Goal: Task Accomplishment & Management: Manage account settings

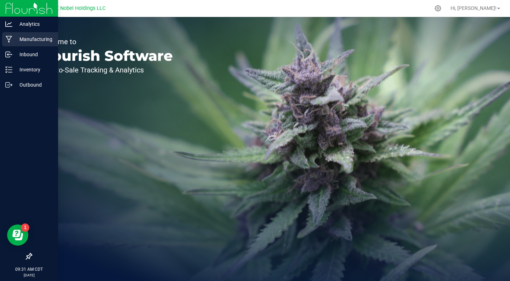
click at [44, 45] on div "Manufacturing" at bounding box center [30, 39] width 56 height 14
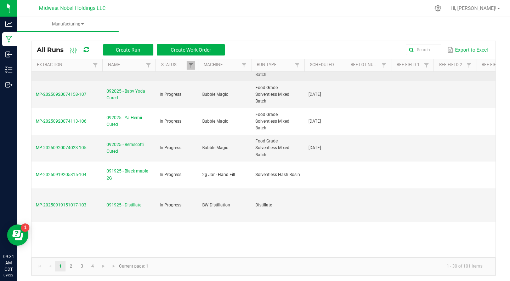
scroll to position [18, 0]
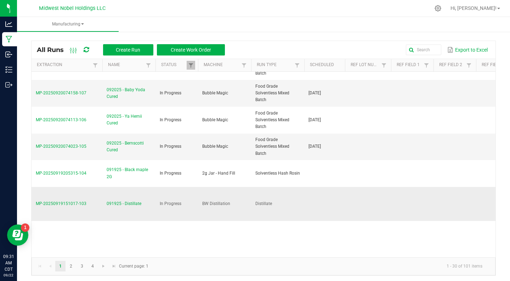
click at [129, 201] on span "091925 - Distillate" at bounding box center [124, 204] width 35 height 7
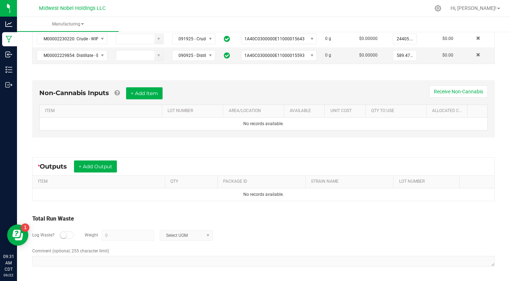
scroll to position [171, 0]
click at [108, 166] on button "+ Add Output" at bounding box center [95, 167] width 43 height 12
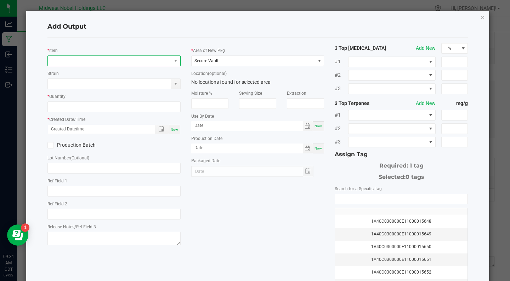
click at [84, 60] on span "NO DATA FOUND" at bounding box center [110, 61] width 124 height 10
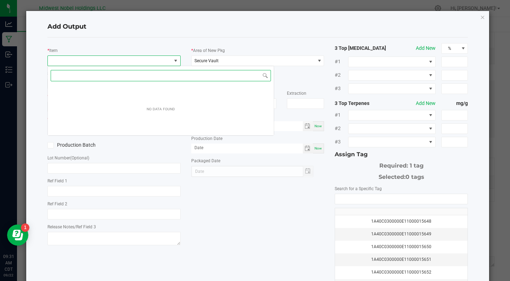
scroll to position [11, 133]
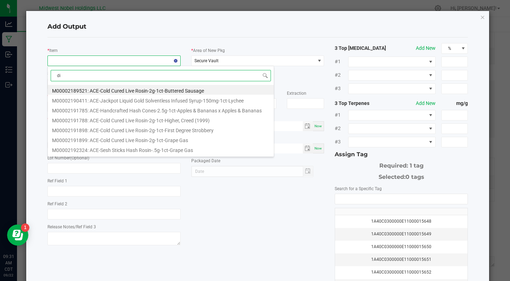
type input "dis"
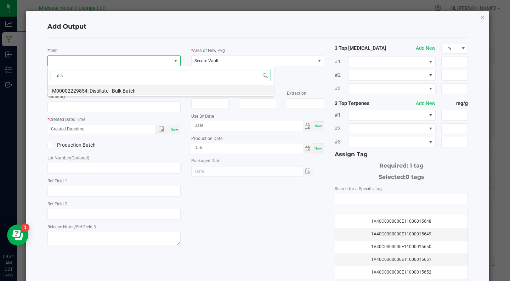
click at [123, 91] on li "M00002229854: Distillate - Bulk Batch" at bounding box center [161, 90] width 226 height 10
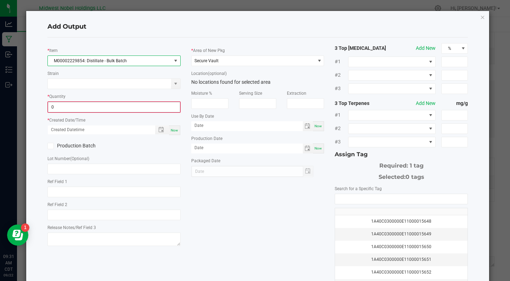
click at [88, 106] on input "0" at bounding box center [114, 107] width 132 height 10
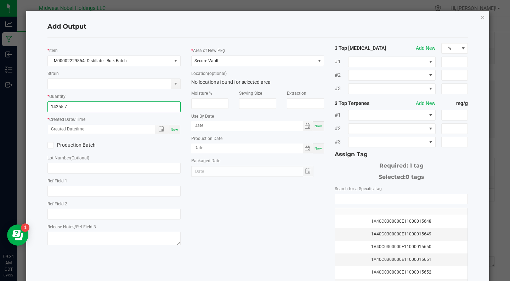
type input "14255.7000 g"
click at [176, 132] on div "Now" at bounding box center [174, 130] width 11 height 10
type input "[DATE] 9:31 AM"
type input "[DATE]"
click at [90, 142] on label "Production Batch" at bounding box center [77, 145] width 61 height 7
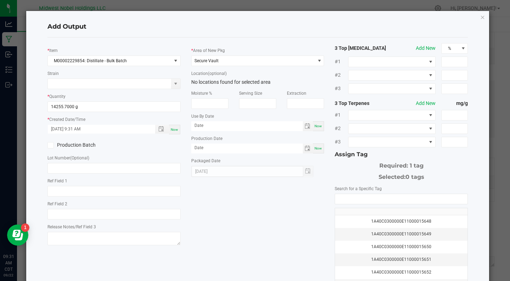
click at [0, 0] on input "Production Batch" at bounding box center [0, 0] width 0 height 0
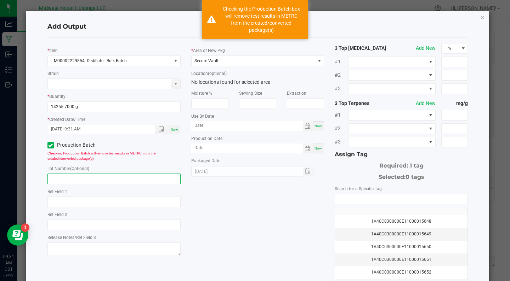
click at [90, 175] on input "text" at bounding box center [113, 179] width 133 height 11
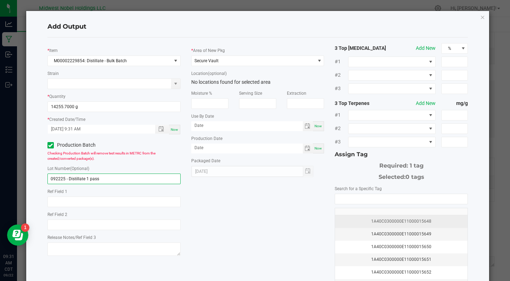
type input "092225 - Distillate 1 pass"
click at [362, 218] on div "1A40C0300000E11000015648" at bounding box center [401, 221] width 124 height 7
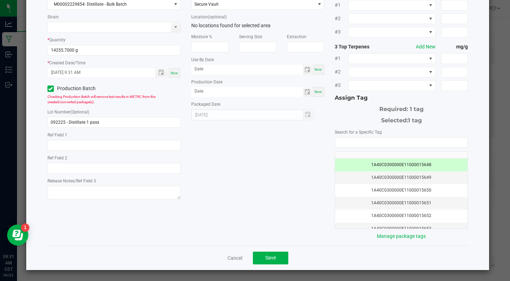
scroll to position [56, 0]
click at [279, 263] on button "Save" at bounding box center [270, 258] width 35 height 13
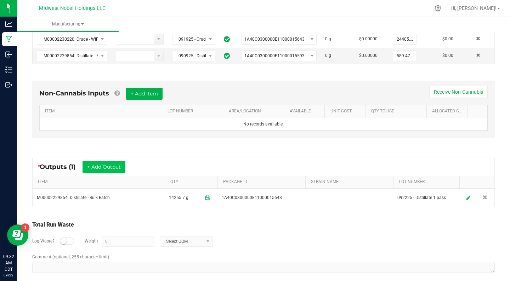
click at [101, 169] on button "+ Add Output" at bounding box center [103, 167] width 43 height 12
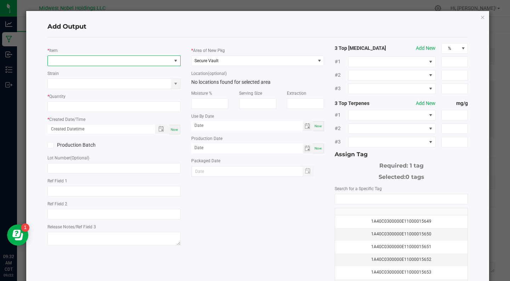
click at [88, 58] on span "NO DATA FOUND" at bounding box center [110, 61] width 124 height 10
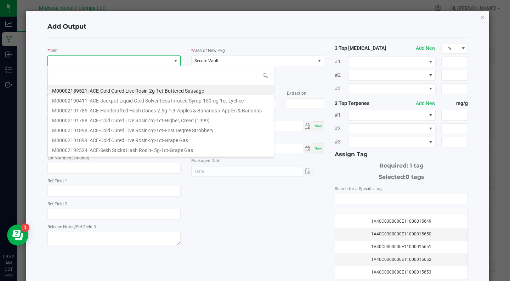
scroll to position [11, 133]
type input "distill"
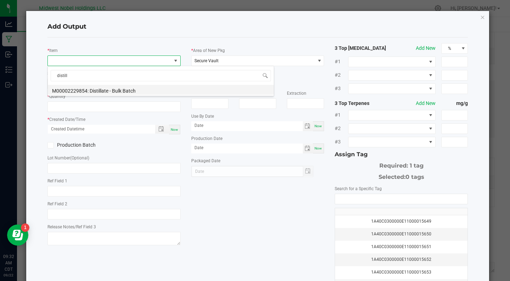
click at [116, 93] on li "M00002229854: Distillate - Bulk Batch" at bounding box center [161, 90] width 226 height 10
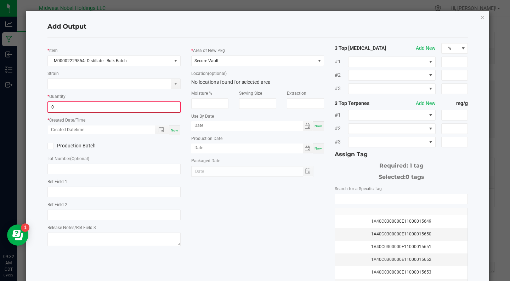
click at [97, 108] on input "0" at bounding box center [114, 107] width 132 height 10
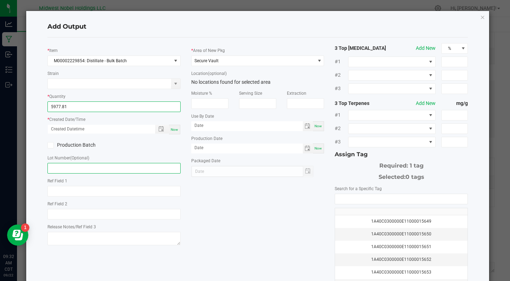
type input "5977.8100 g"
click at [76, 168] on input "text" at bounding box center [113, 168] width 133 height 11
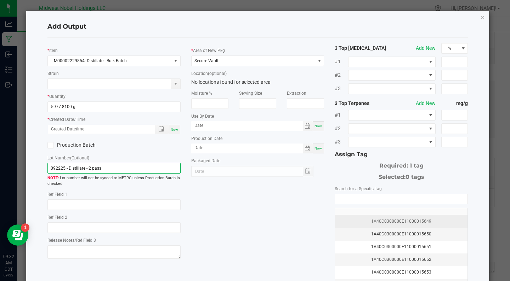
type input "092225 - Distillate - 2 pass"
click at [373, 217] on td "1A40C0300000E11000015649" at bounding box center [401, 222] width 132 height 13
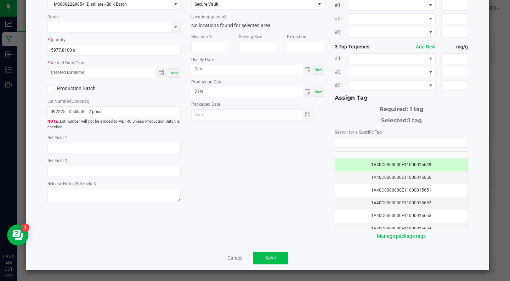
scroll to position [56, 0]
click at [271, 261] on button "Save" at bounding box center [270, 258] width 35 height 13
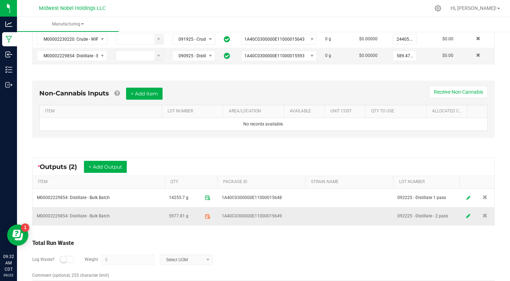
click at [465, 216] on link at bounding box center [468, 217] width 11 height 14
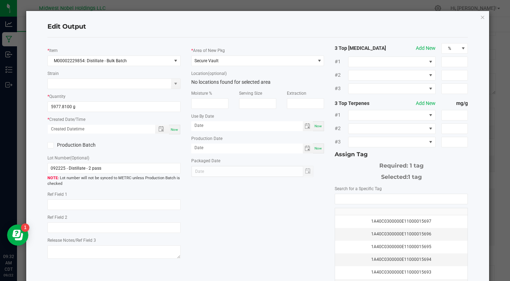
click at [179, 130] on div "Now" at bounding box center [174, 130] width 11 height 10
type input "[DATE] 9:32 AM"
type input "[DATE]"
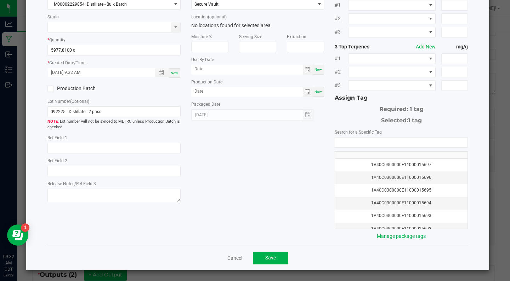
scroll to position [56, 0]
click at [65, 91] on label "Production Batch" at bounding box center [77, 88] width 61 height 7
click at [0, 0] on input "Production Batch" at bounding box center [0, 0] width 0 height 0
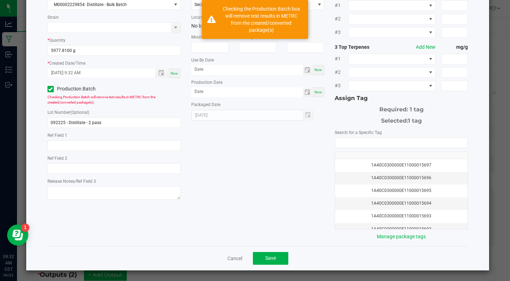
click at [275, 257] on span "Save" at bounding box center [270, 259] width 11 height 6
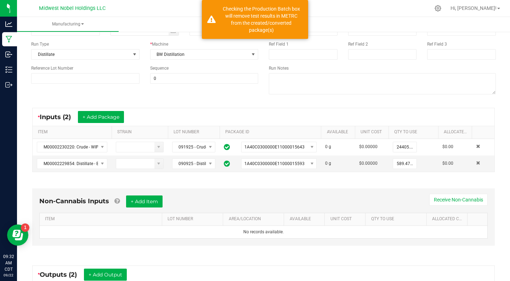
scroll to position [194, 0]
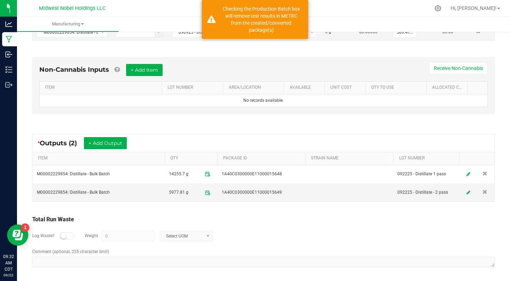
click at [110, 136] on div "* Outputs (2) + Add Output" at bounding box center [264, 143] width 462 height 18
click at [113, 144] on button "+ Add Output" at bounding box center [105, 143] width 43 height 12
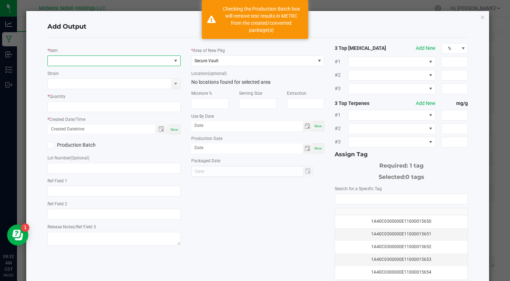
click at [85, 59] on span "NO DATA FOUND" at bounding box center [110, 61] width 124 height 10
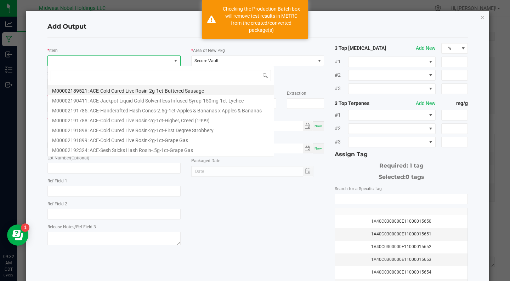
scroll to position [11, 133]
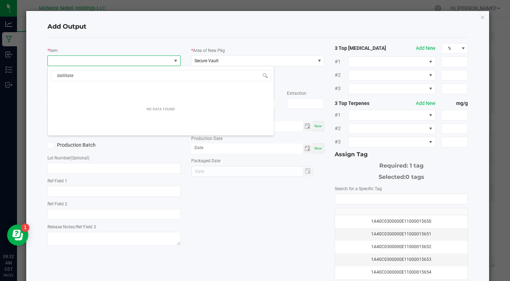
type input "distillate"
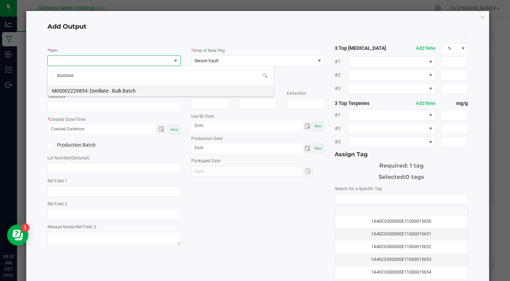
click at [88, 88] on li "M00002229854: Distillate - Bulk Batch" at bounding box center [161, 90] width 226 height 10
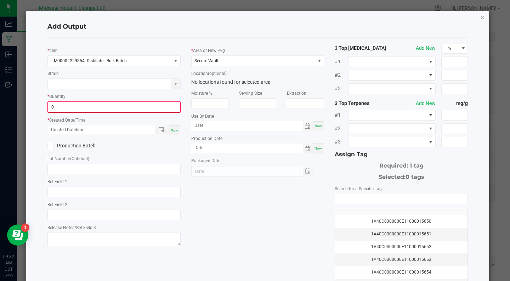
click at [71, 105] on input "0" at bounding box center [114, 107] width 132 height 10
type input "2"
type input "375.9000 g"
click at [179, 131] on div "Now" at bounding box center [174, 130] width 11 height 10
type input "[DATE] 9:32 AM"
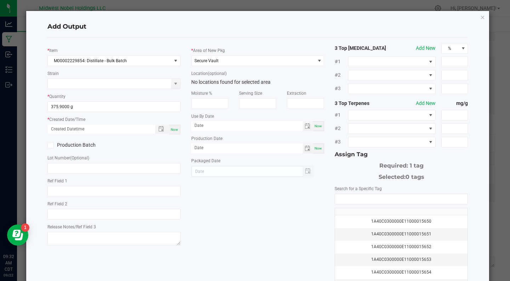
type input "[DATE]"
click at [57, 145] on label "Production Batch" at bounding box center [77, 145] width 61 height 7
click at [0, 0] on input "Production Batch" at bounding box center [0, 0] width 0 height 0
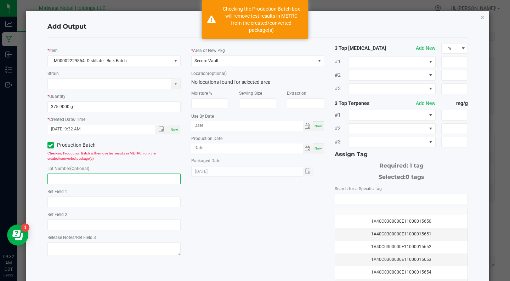
click at [62, 176] on input "text" at bounding box center [113, 179] width 133 height 11
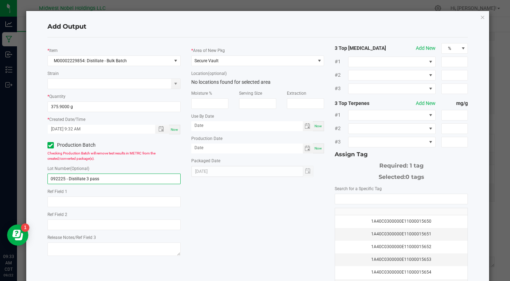
click at [85, 179] on input "092225 - Distillate 3 pass" at bounding box center [113, 179] width 133 height 11
type input "092225 - Distillate - 3 pass"
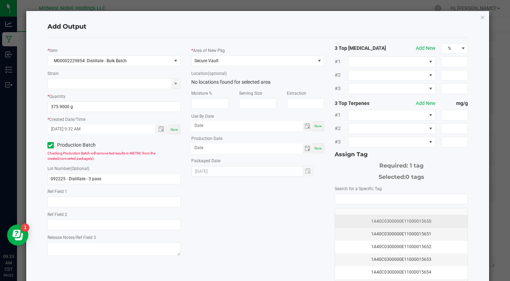
click at [383, 223] on div "1A40C0300000E11000015650" at bounding box center [401, 221] width 124 height 7
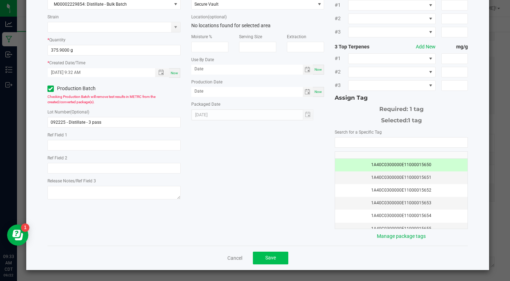
scroll to position [56, 0]
click at [280, 256] on button "Save" at bounding box center [270, 258] width 35 height 13
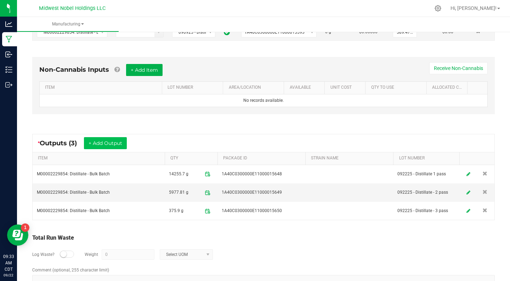
click at [110, 141] on button "+ Add Output" at bounding box center [105, 143] width 43 height 12
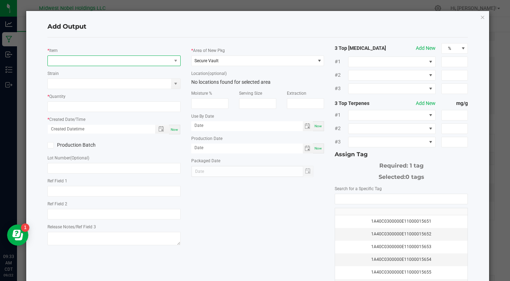
click at [96, 61] on span "NO DATA FOUND" at bounding box center [110, 61] width 124 height 10
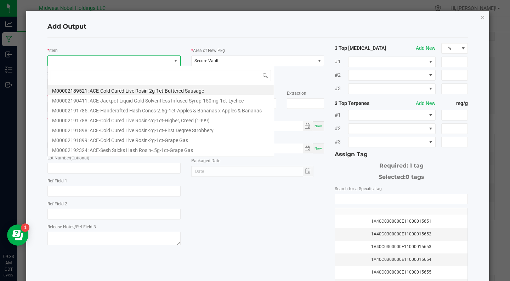
scroll to position [11, 133]
type input "tails"
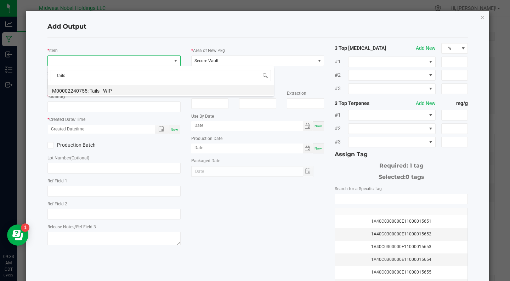
click at [107, 88] on li "M00002240755: Tails - WIP" at bounding box center [161, 90] width 226 height 10
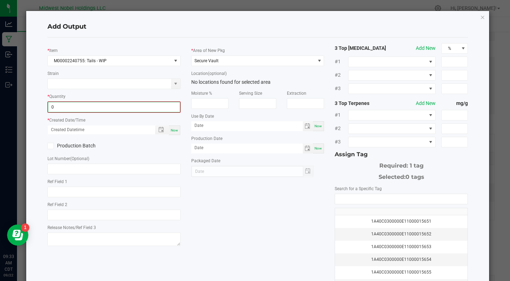
click at [62, 106] on input "0" at bounding box center [114, 107] width 132 height 10
type input "130.2100 g"
click at [71, 143] on label "Production Batch" at bounding box center [77, 145] width 61 height 7
click at [0, 0] on input "Production Batch" at bounding box center [0, 0] width 0 height 0
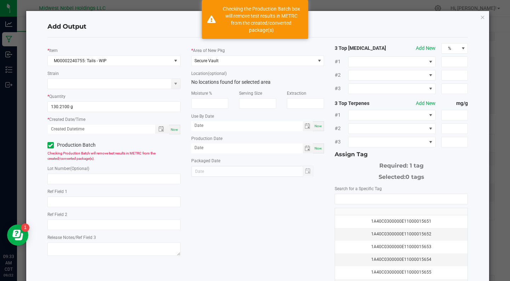
click at [179, 129] on div "Now" at bounding box center [174, 130] width 11 height 10
type input "[DATE] 9:33 AM"
type input "[DATE]"
click at [56, 176] on input "text" at bounding box center [113, 179] width 133 height 11
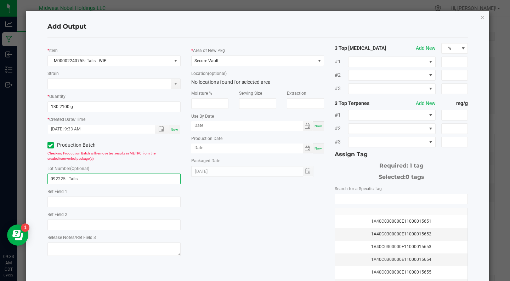
type input "092225 - Tails"
click at [275, 224] on div "* Item M00002240755: Tails - WIP Strain * Quantity 130.2100 g * Created Date/Ti…" at bounding box center [257, 170] width 431 height 254
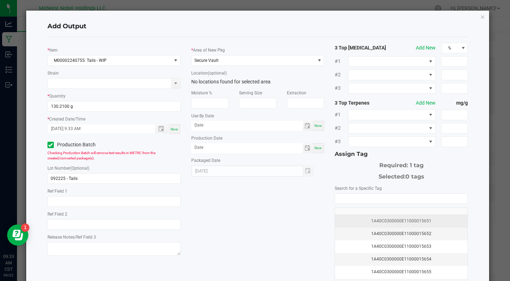
click at [427, 220] on div "1A40C0300000E11000015651" at bounding box center [401, 221] width 124 height 7
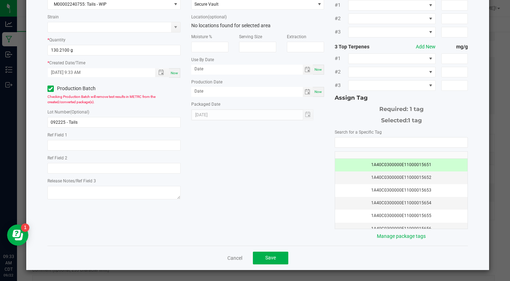
scroll to position [56, 0]
click at [265, 259] on span "Save" at bounding box center [270, 259] width 11 height 6
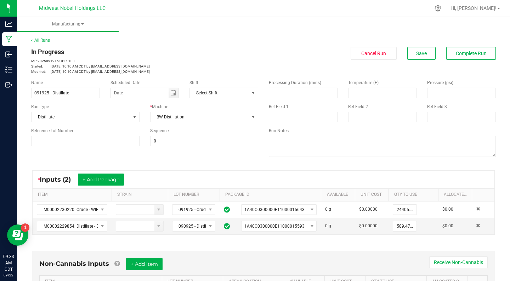
scroll to position [0, 0]
click at [421, 52] on span "Save" at bounding box center [421, 54] width 11 height 6
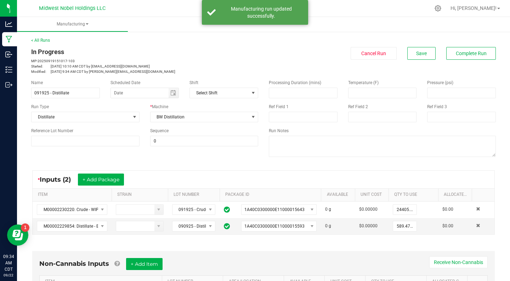
click at [473, 43] on div "< All Runs In Progress MP-20250919151017-103 Started: [DATE] 10:10 AM CDT by [E…" at bounding box center [263, 55] width 464 height 37
click at [473, 49] on button "Complete Run" at bounding box center [471, 53] width 50 height 13
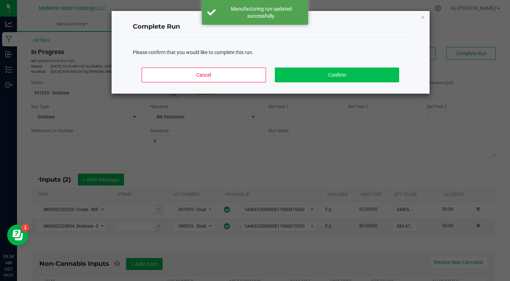
click at [370, 70] on button "Confirm" at bounding box center [337, 75] width 124 height 15
